Goal: Transaction & Acquisition: Purchase product/service

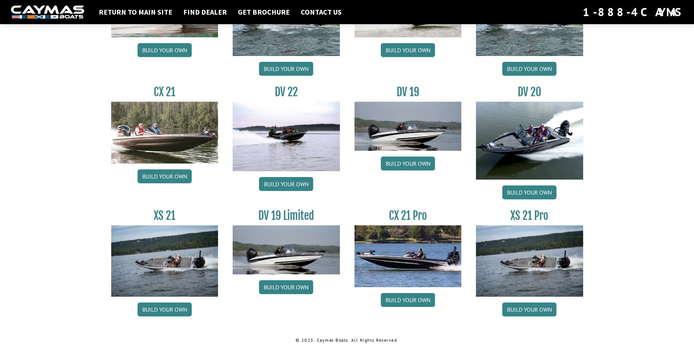
scroll to position [814, 0]
click at [540, 286] on img at bounding box center [529, 260] width 107 height 71
click at [528, 310] on link "Build your own" at bounding box center [529, 309] width 54 height 14
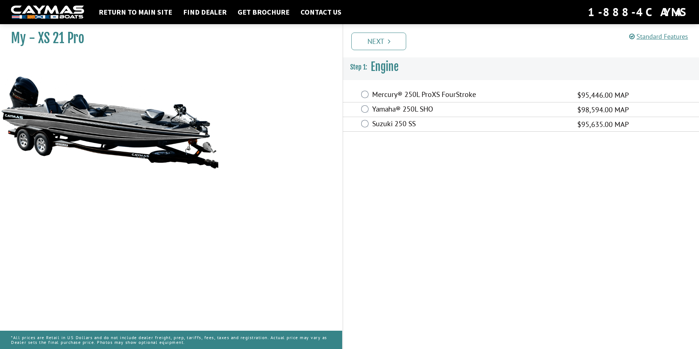
click at [429, 110] on label "Yamaha® 250L SHO" at bounding box center [470, 110] width 196 height 11
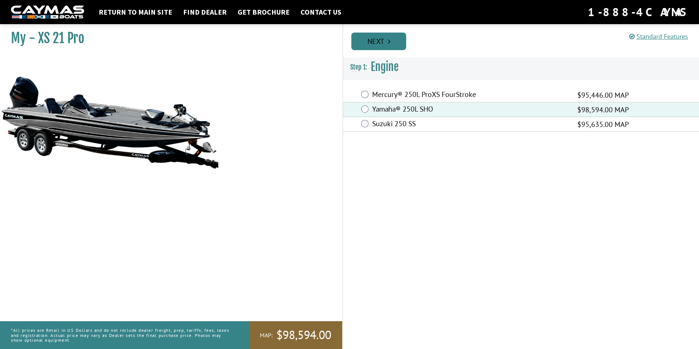
click at [383, 41] on link "Next" at bounding box center [378, 42] width 55 height 18
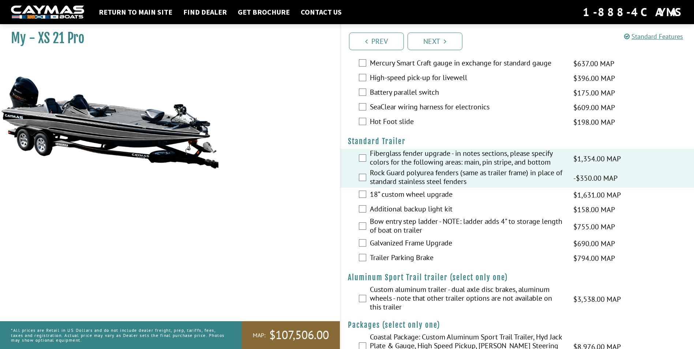
scroll to position [914, 0]
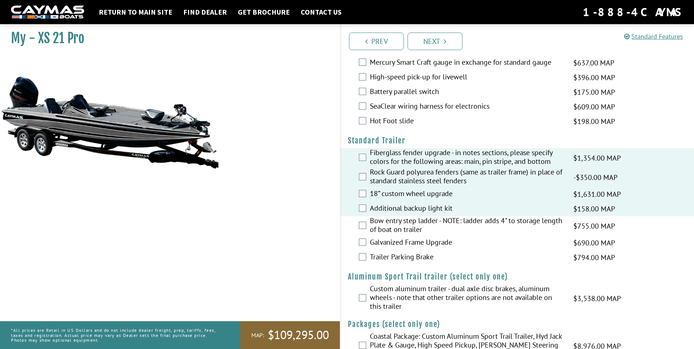
click at [363, 230] on div "Bow entry step ladder - NOTE: ladder adds 4" to storage length of boat on trail…" at bounding box center [517, 225] width 354 height 19
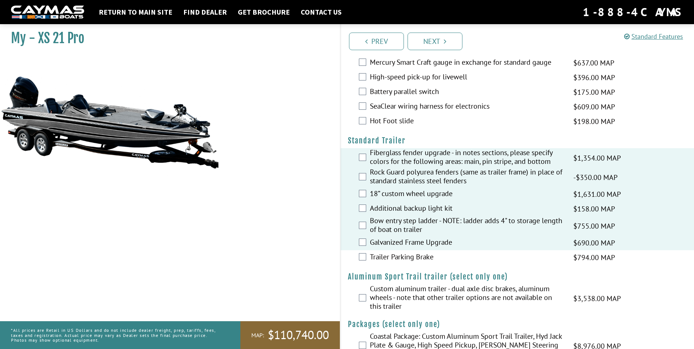
click at [363, 260] on div "Trailer Parking Brake $794.00 MAP $937.00 MSRP" at bounding box center [517, 257] width 354 height 15
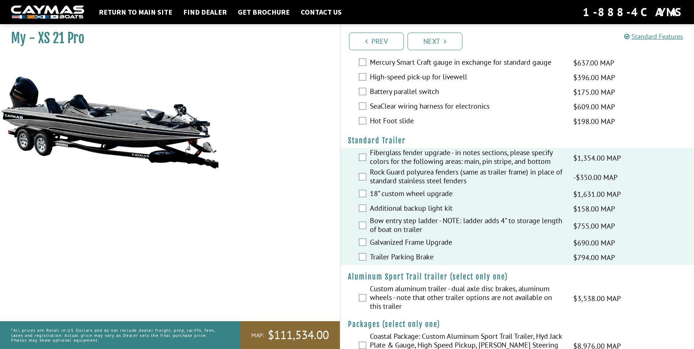
scroll to position [939, 0]
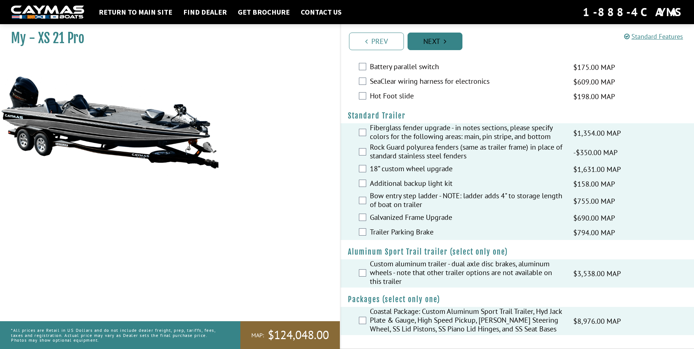
click at [425, 37] on link "Next" at bounding box center [434, 42] width 55 height 18
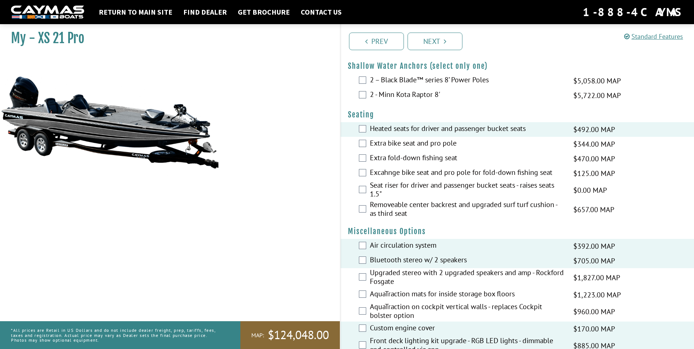
scroll to position [500, 0]
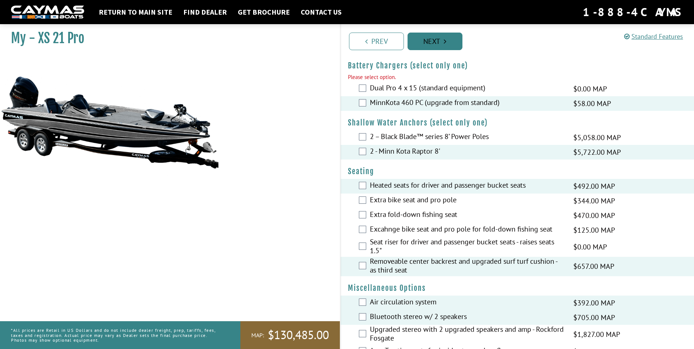
click at [431, 42] on link "Next" at bounding box center [434, 42] width 55 height 18
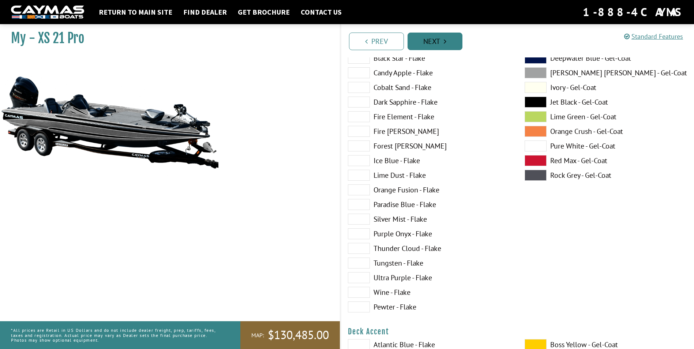
scroll to position [0, 0]
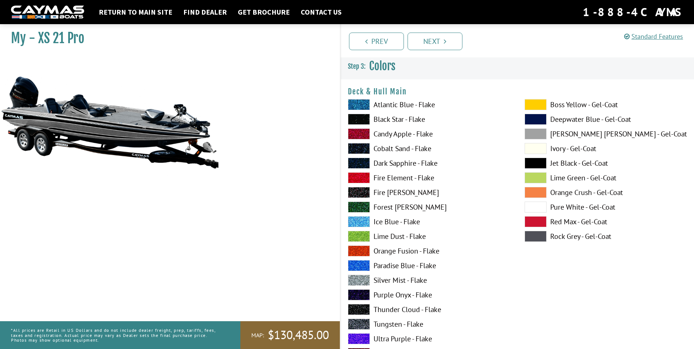
click at [355, 104] on span at bounding box center [359, 104] width 22 height 11
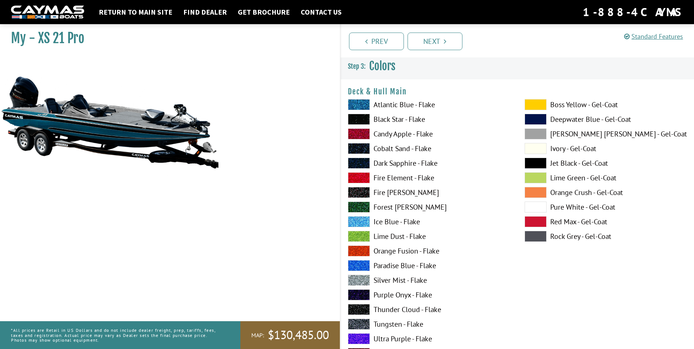
click at [358, 103] on span at bounding box center [359, 104] width 22 height 11
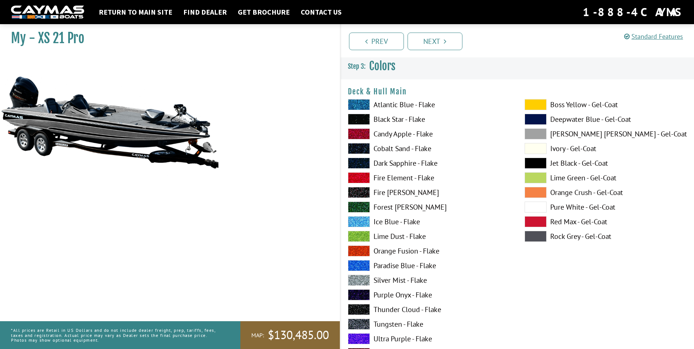
click at [358, 103] on span at bounding box center [359, 104] width 22 height 11
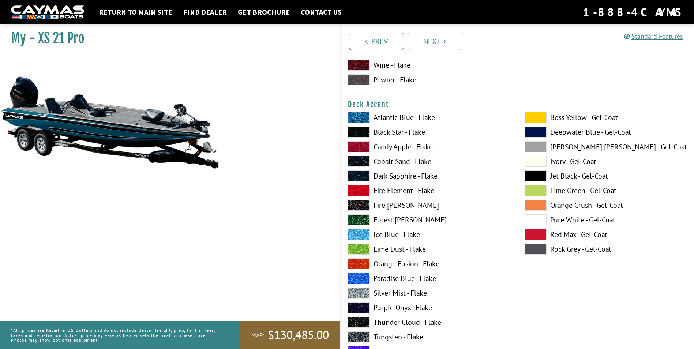
scroll to position [293, 0]
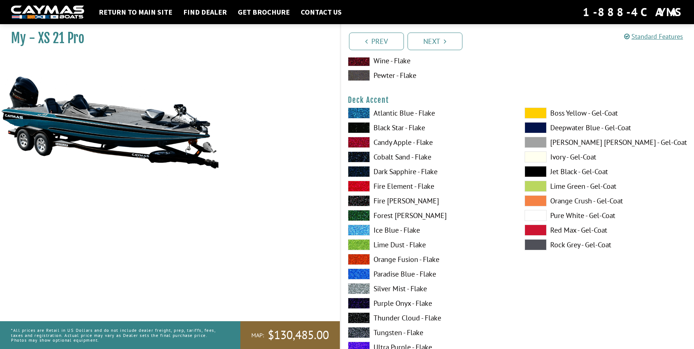
click at [360, 113] on span at bounding box center [359, 113] width 22 height 11
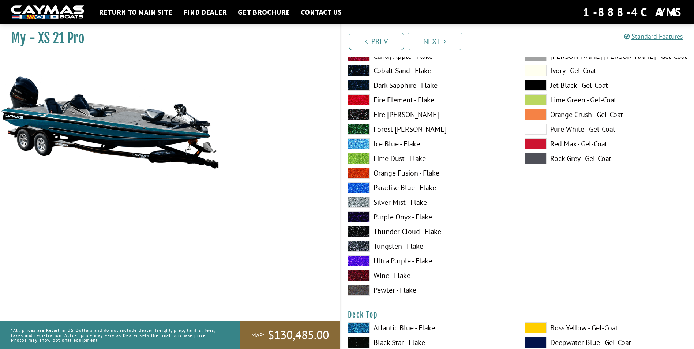
scroll to position [731, 0]
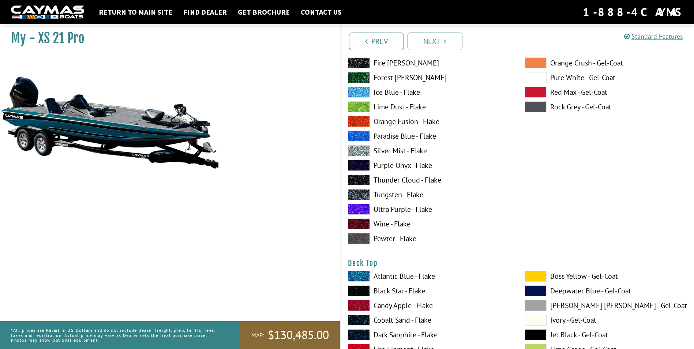
click at [363, 150] on span at bounding box center [359, 150] width 22 height 11
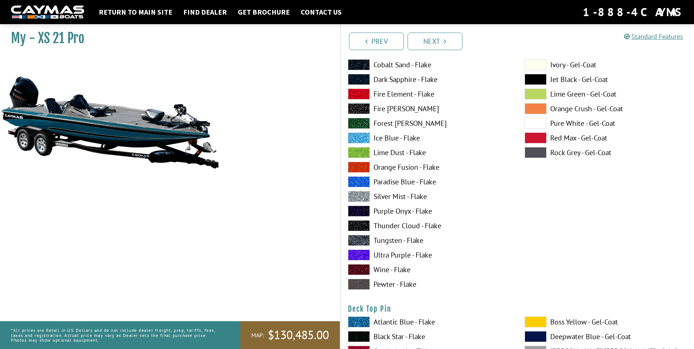
scroll to position [987, 0]
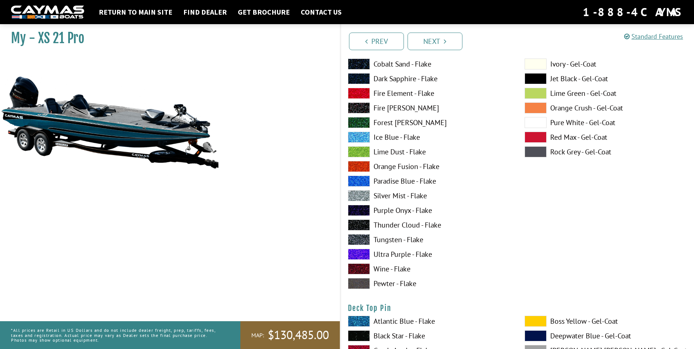
click at [363, 282] on span at bounding box center [359, 283] width 22 height 11
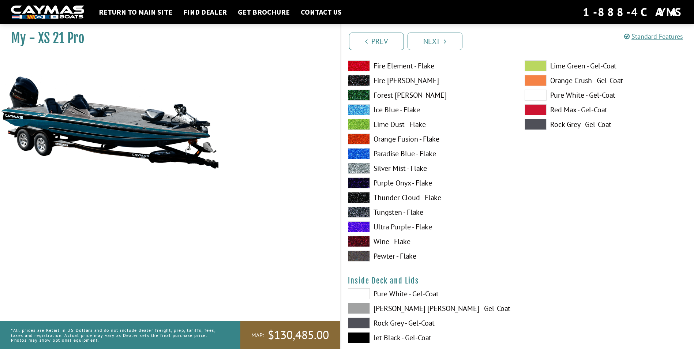
scroll to position [1316, 0]
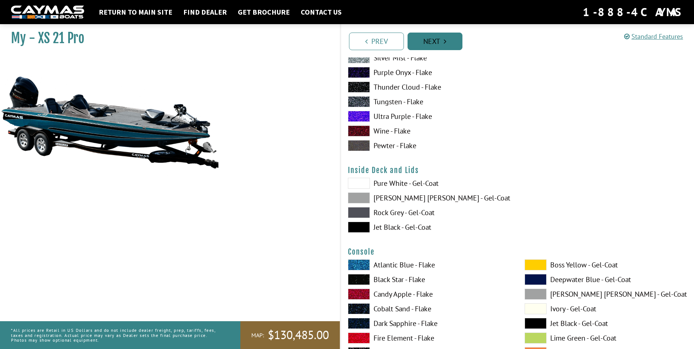
click at [431, 38] on link "Next" at bounding box center [434, 42] width 55 height 18
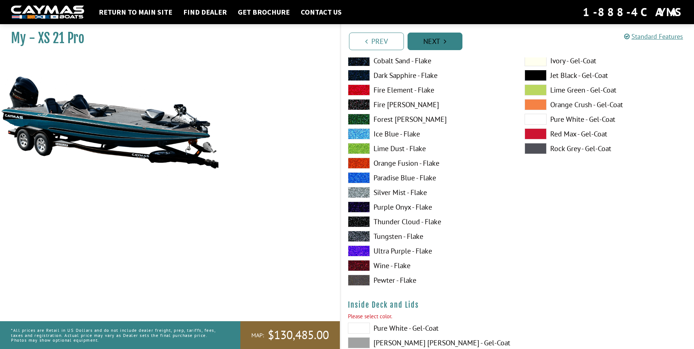
scroll to position [1230, 0]
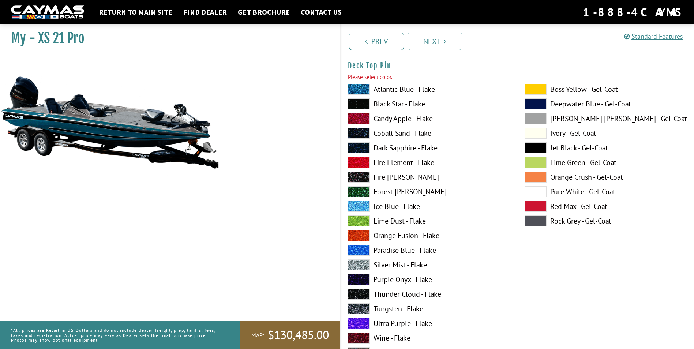
click at [365, 89] on span at bounding box center [359, 89] width 22 height 11
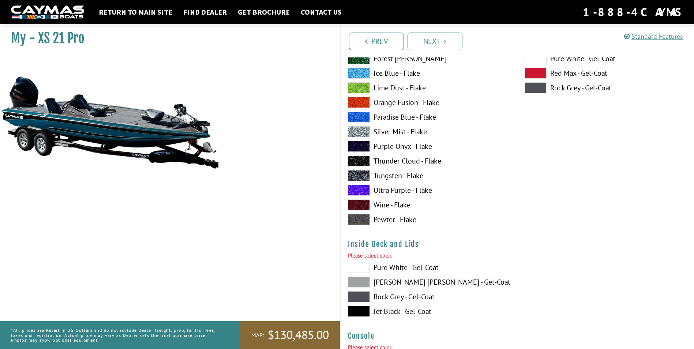
scroll to position [1413, 0]
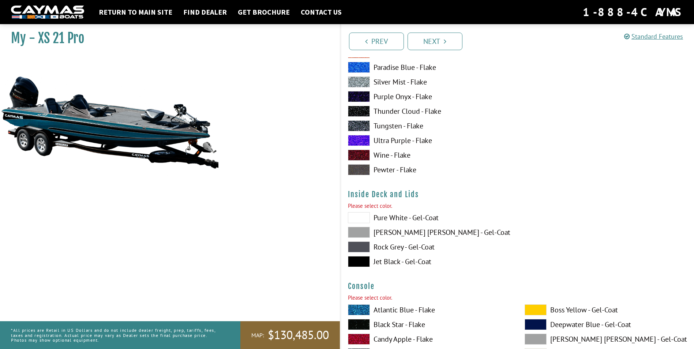
click at [361, 231] on span at bounding box center [359, 232] width 22 height 11
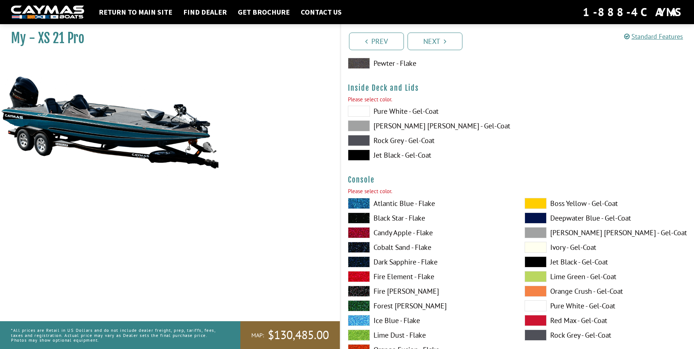
scroll to position [1522, 0]
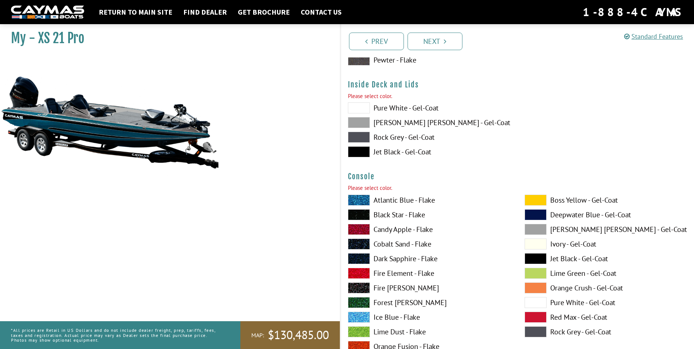
click at [357, 200] on span at bounding box center [359, 200] width 22 height 11
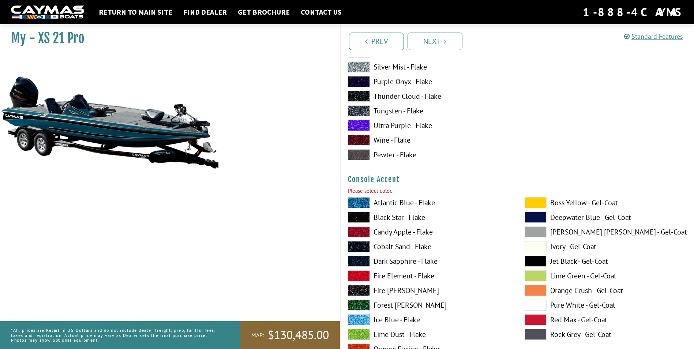
scroll to position [1851, 0]
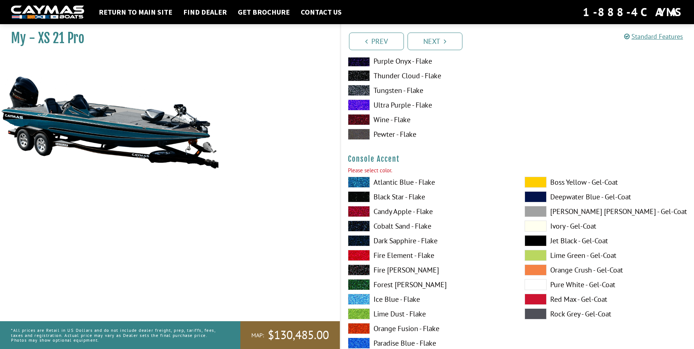
click at [359, 197] on span at bounding box center [359, 196] width 22 height 11
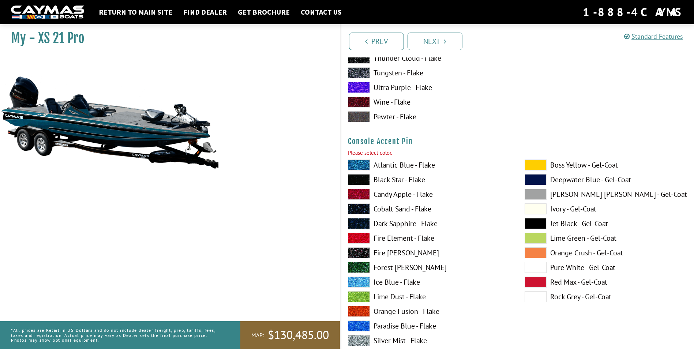
scroll to position [2180, 0]
click at [358, 181] on span at bounding box center [359, 179] width 22 height 11
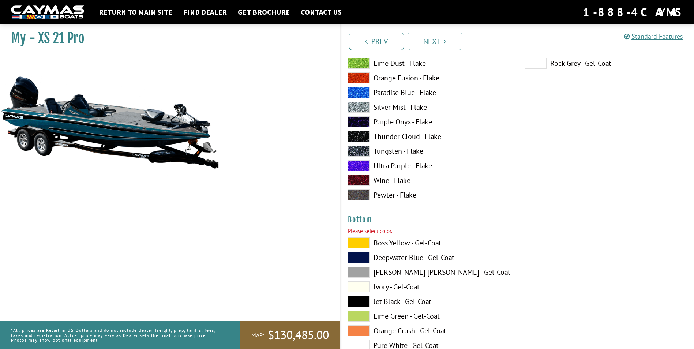
scroll to position [2473, 0]
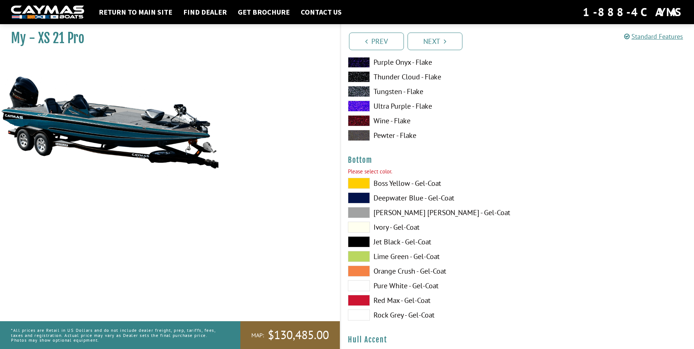
click at [365, 197] on span at bounding box center [359, 197] width 22 height 11
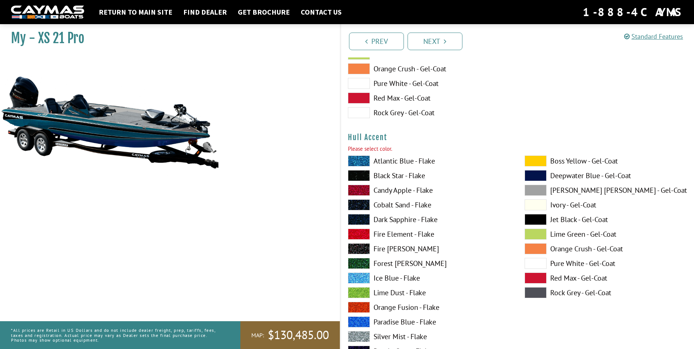
scroll to position [2692, 0]
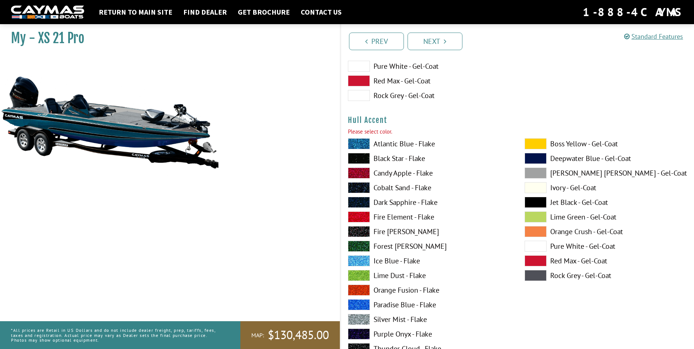
click at [362, 158] on span at bounding box center [359, 158] width 22 height 11
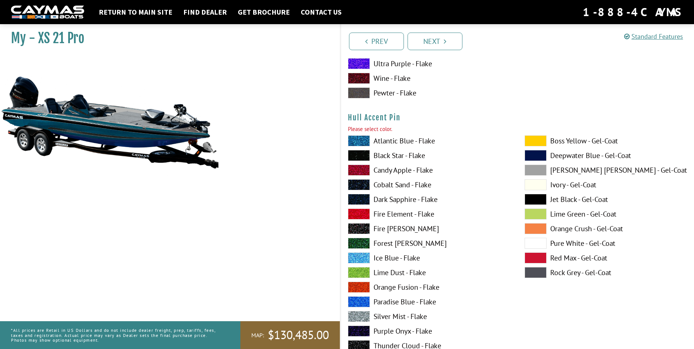
scroll to position [3022, 0]
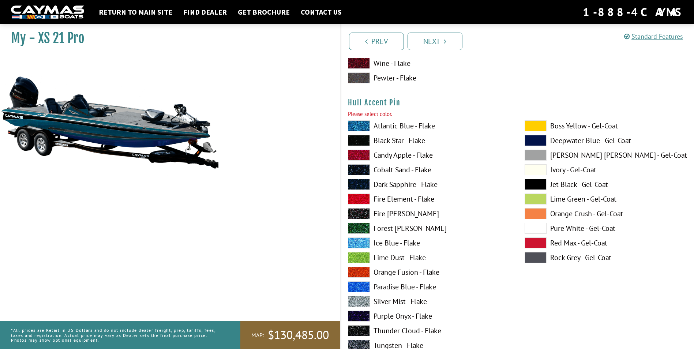
click at [356, 138] on span at bounding box center [359, 140] width 22 height 11
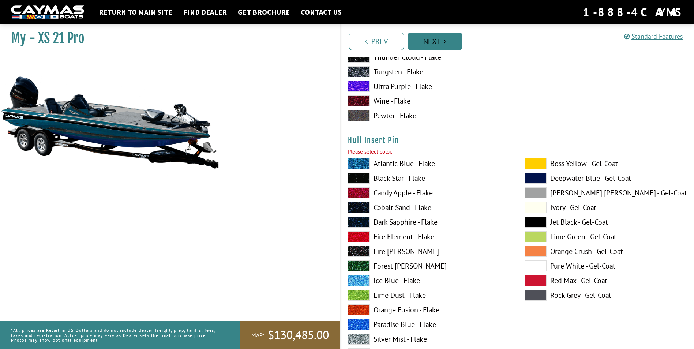
click at [438, 37] on link "Next" at bounding box center [434, 42] width 55 height 18
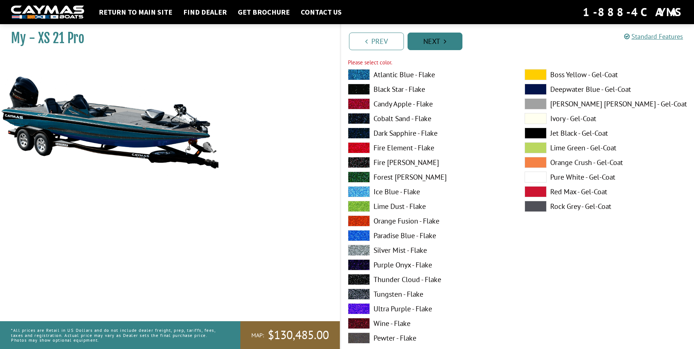
scroll to position [3286, 0]
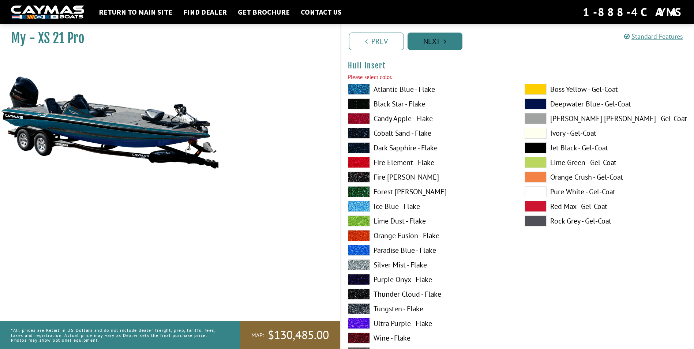
click at [438, 41] on link "Next" at bounding box center [434, 42] width 55 height 18
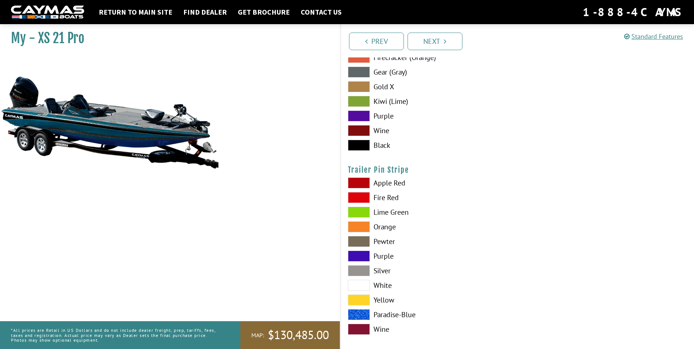
scroll to position [4161, 0]
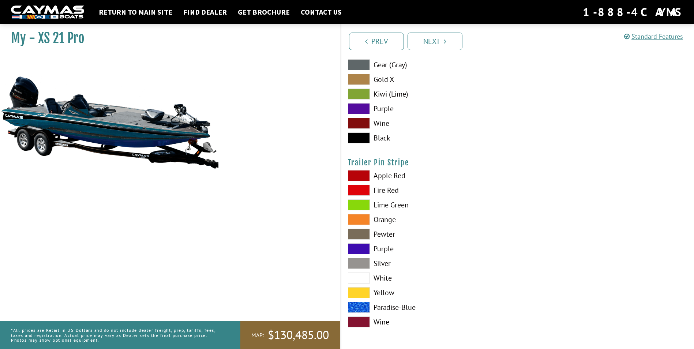
click at [361, 248] on span at bounding box center [359, 248] width 22 height 11
click at [441, 44] on link "Next" at bounding box center [434, 42] width 55 height 18
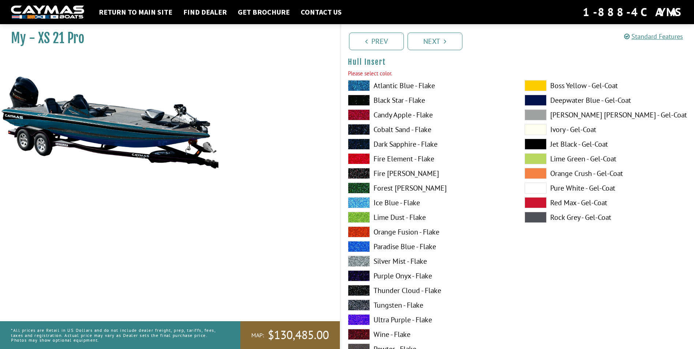
scroll to position [3286, 0]
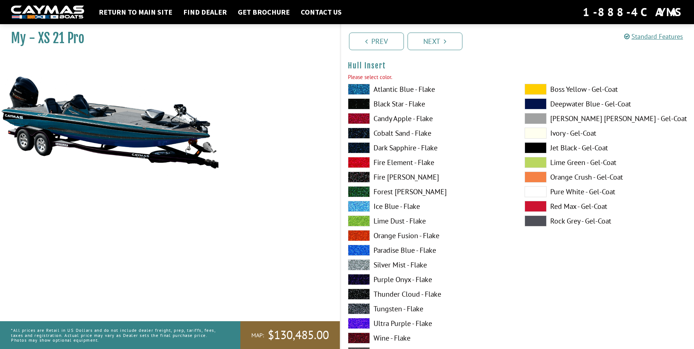
click at [136, 129] on img at bounding box center [109, 122] width 219 height 133
click at [529, 105] on span at bounding box center [535, 103] width 22 height 11
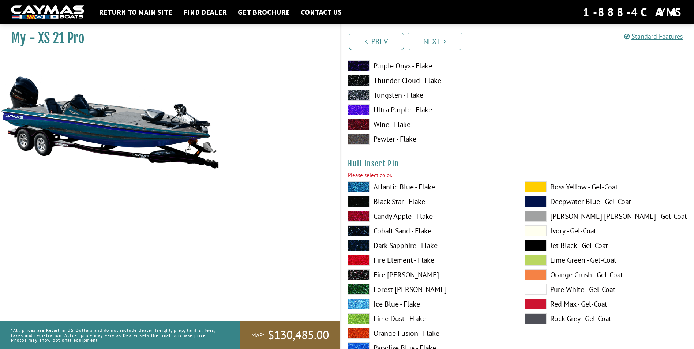
scroll to position [3542, 0]
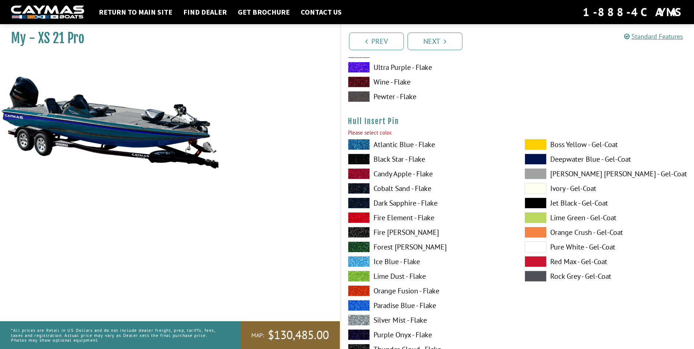
click at [546, 159] on label "Deepwater Blue - Gel-Coat" at bounding box center [605, 159] width 162 height 11
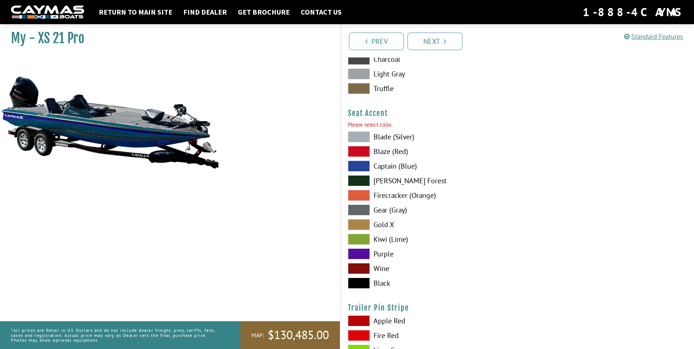
scroll to position [4015, 0]
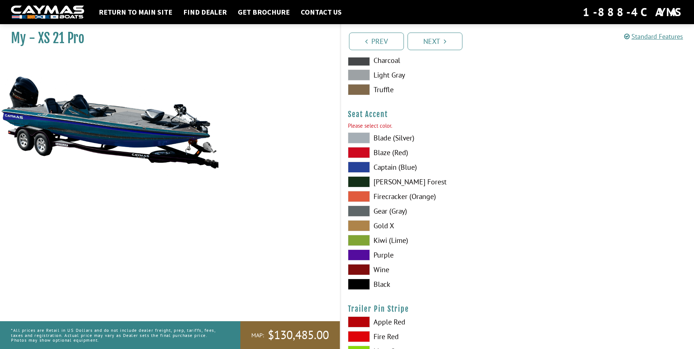
click at [352, 134] on span at bounding box center [359, 137] width 22 height 11
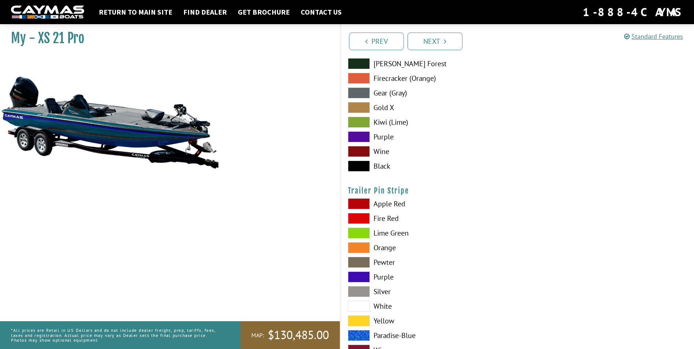
scroll to position [4161, 0]
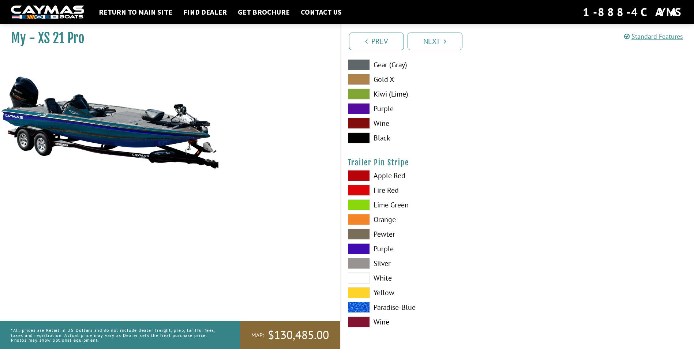
click at [359, 260] on span at bounding box center [359, 263] width 22 height 11
click at [425, 37] on link "Next" at bounding box center [434, 42] width 55 height 18
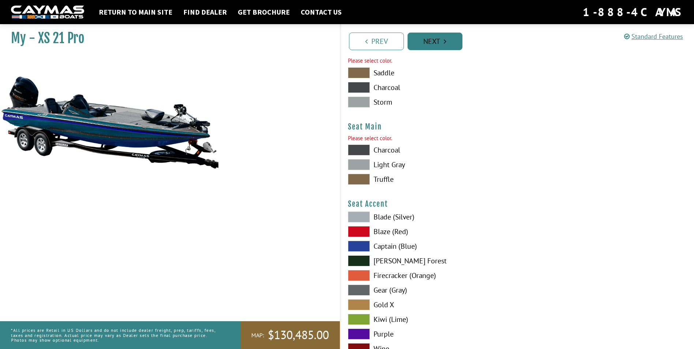
scroll to position [3888, 0]
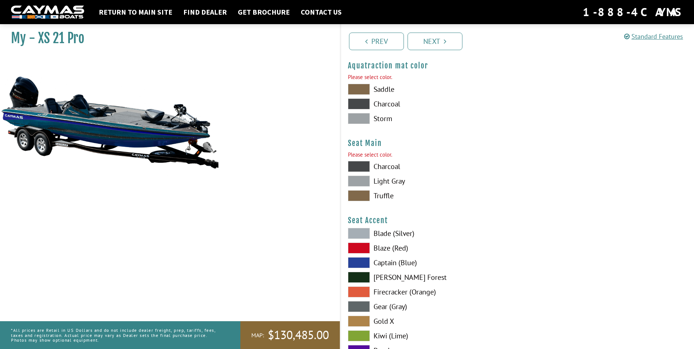
click at [362, 122] on span at bounding box center [359, 118] width 22 height 11
click at [358, 178] on span at bounding box center [359, 181] width 22 height 11
click at [356, 233] on span at bounding box center [359, 233] width 22 height 11
click at [434, 48] on link "Next" at bounding box center [434, 42] width 55 height 18
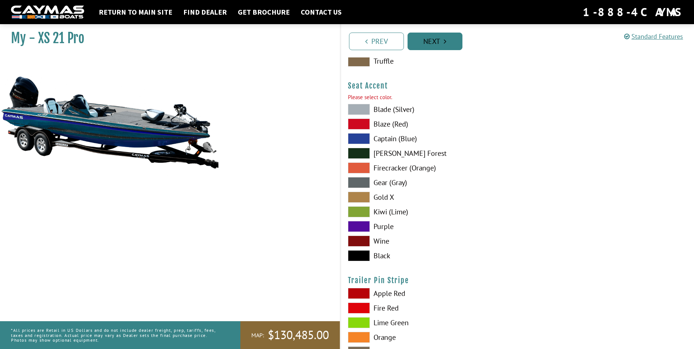
scroll to position [4022, 0]
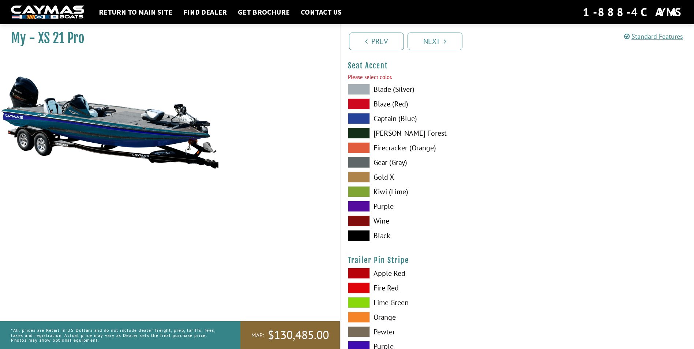
click at [361, 91] on span at bounding box center [359, 89] width 22 height 11
click at [439, 44] on link "Next" at bounding box center [434, 42] width 55 height 18
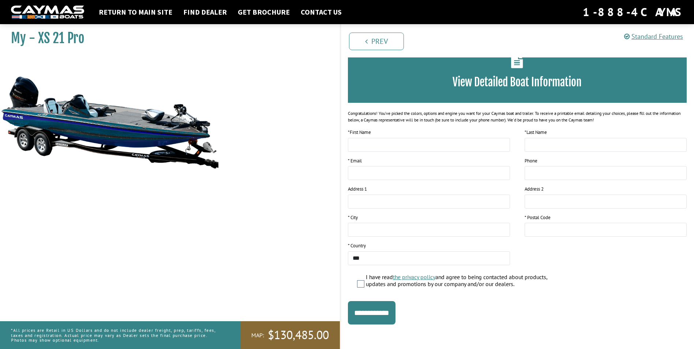
scroll to position [44, 0]
click at [146, 128] on img at bounding box center [109, 122] width 219 height 133
